Goal: Register for event/course

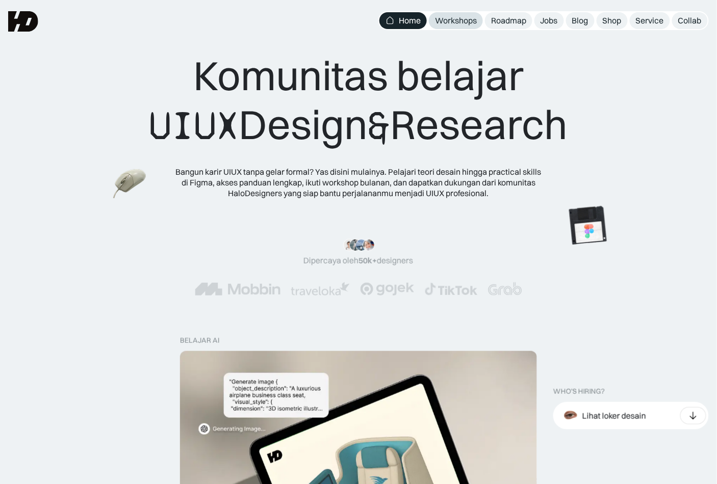
click at [468, 16] on div "Workshops" at bounding box center [456, 20] width 42 height 11
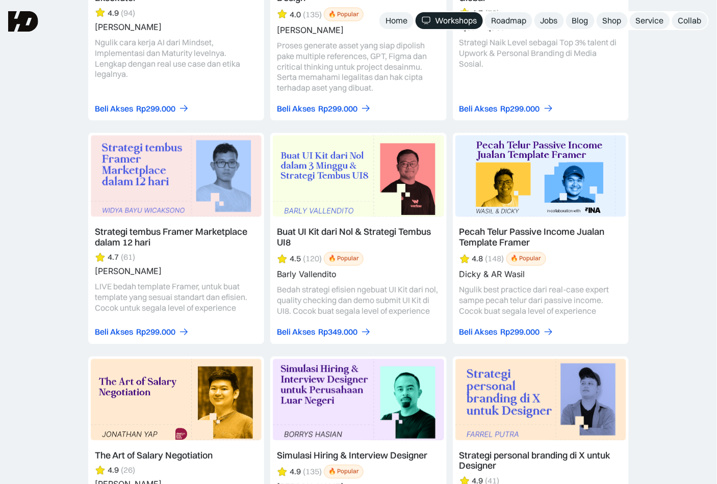
scroll to position [1517, 0]
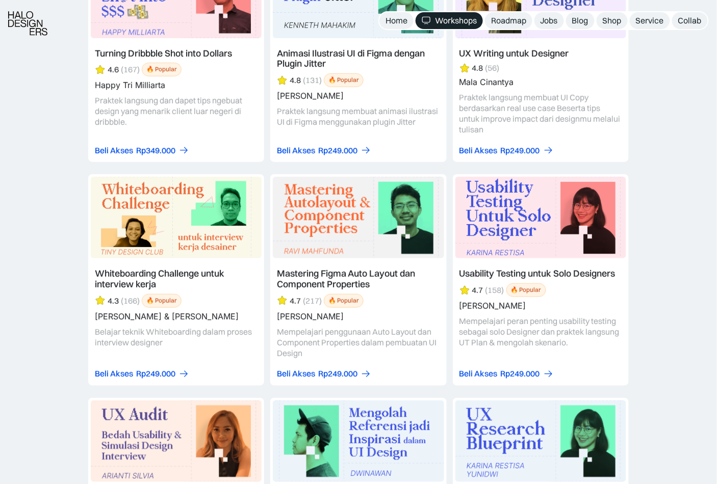
scroll to position [3314, 0]
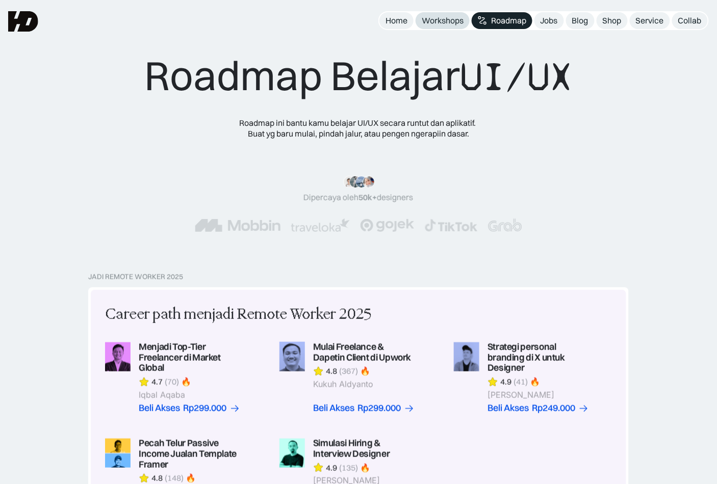
click at [455, 13] on link "Workshops" at bounding box center [443, 20] width 54 height 17
click at [454, 18] on div "Workshops" at bounding box center [443, 20] width 42 height 11
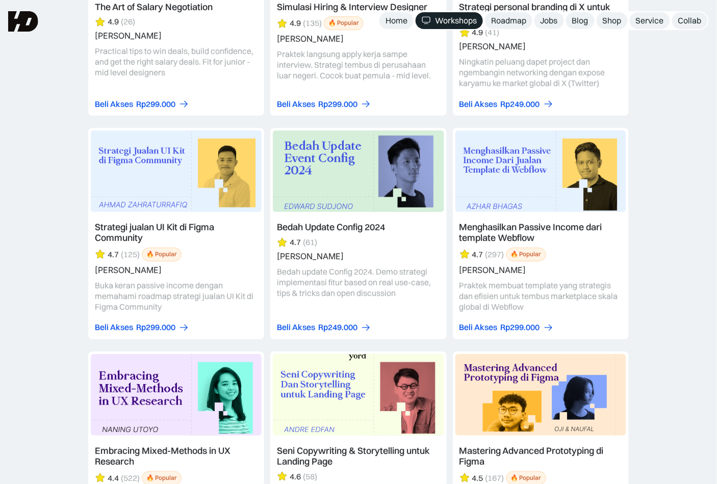
scroll to position [2001, 0]
